Goal: Contribute content: Add original content to the website for others to see

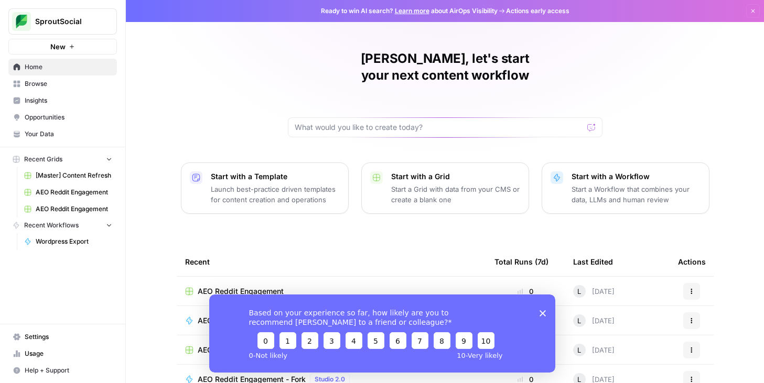
drag, startPoint x: 540, startPoint y: 314, endPoint x: 614, endPoint y: 539, distance: 237.3
click at [540, 314] on icon "Close survey" at bounding box center [542, 313] width 6 height 6
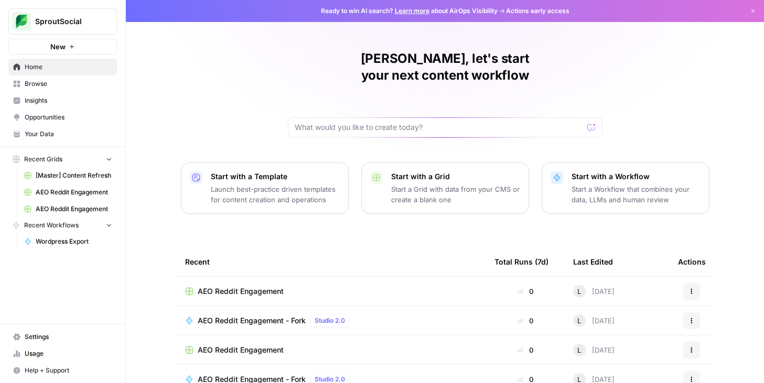
click at [57, 137] on span "Your Data" at bounding box center [69, 134] width 88 height 9
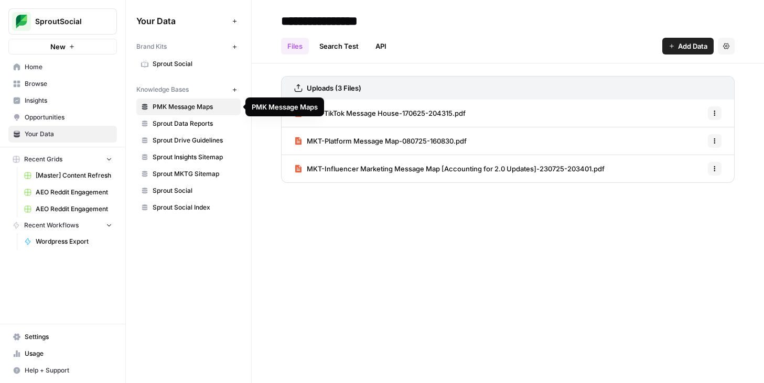
click at [189, 106] on span "PMK Message Maps" at bounding box center [194, 106] width 83 height 9
click at [374, 225] on div "**********" at bounding box center [508, 191] width 512 height 383
click at [374, 141] on span "MKT-Platform Message Map-080725-160830.pdf" at bounding box center [387, 141] width 160 height 10
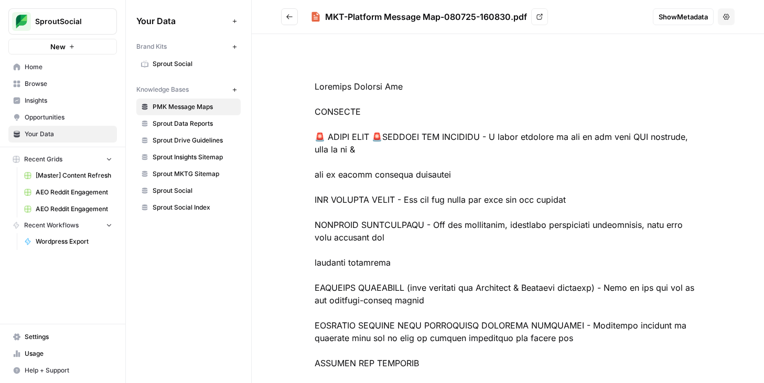
click at [287, 18] on icon "Go back" at bounding box center [289, 16] width 6 height 5
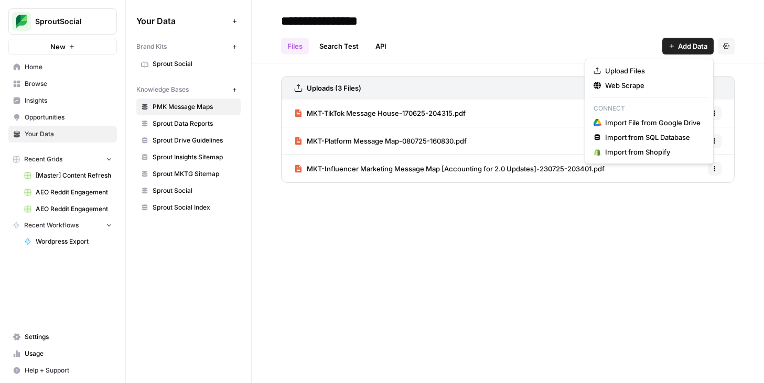
click at [675, 50] on button "Add Data" at bounding box center [687, 46] width 51 height 17
click at [642, 67] on span "Upload Files" at bounding box center [652, 71] width 95 height 10
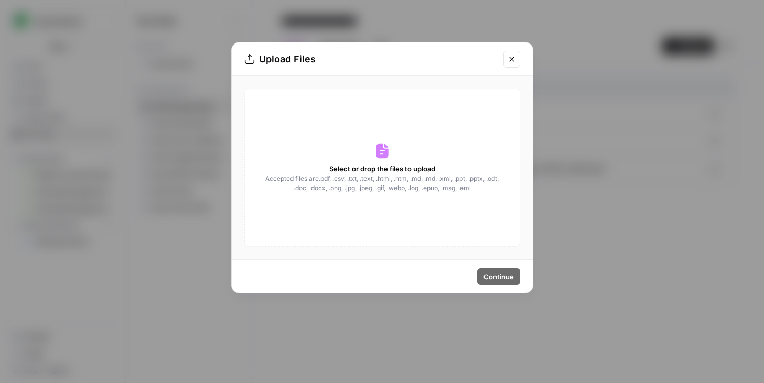
click at [392, 151] on div "Select or drop the files to upload Accepted files are .pdf, .csv, .txt, .text, …" at bounding box center [382, 168] width 276 height 158
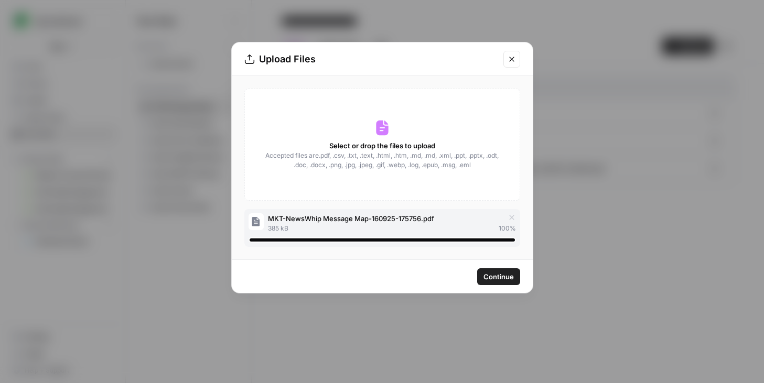
click at [495, 279] on span "Continue" at bounding box center [499, 277] width 30 height 10
